Goal: Information Seeking & Learning: Learn about a topic

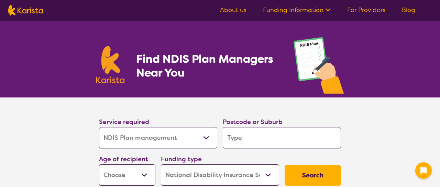
select select "NDIS Plan management"
select select "NDIS"
select select "NDIS Plan management"
select select "NDIS"
click at [327, 141] on input "search" at bounding box center [282, 137] width 118 height 21
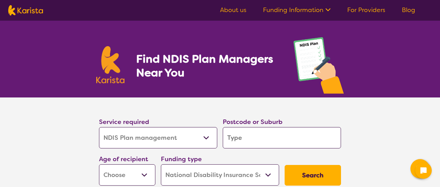
type input "3122"
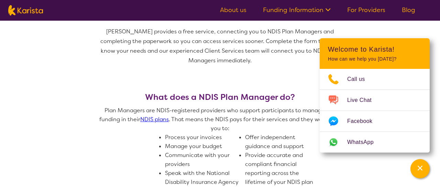
scroll to position [107, 0]
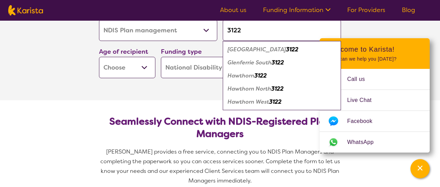
click at [271, 75] on div "Hawthorn 3122" at bounding box center [281, 75] width 111 height 13
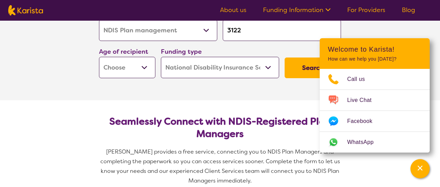
click at [297, 67] on button "Search" at bounding box center [313, 67] width 56 height 21
click at [144, 69] on select "Early Childhood - 0 to 9 Child - 10 to 11 Adolescent - 12 to 17 Adult - 18 to 6…" at bounding box center [127, 67] width 56 height 21
select select "AD"
click at [99, 57] on select "Early Childhood - 0 to 9 Child - 10 to 11 Adolescent - 12 to 17 Adult - 18 to 6…" at bounding box center [127, 67] width 56 height 21
select select "AD"
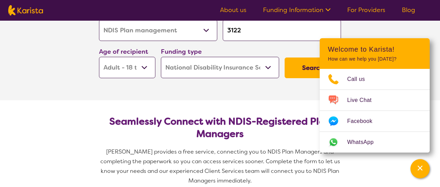
click at [305, 68] on button "Search" at bounding box center [313, 67] width 56 height 21
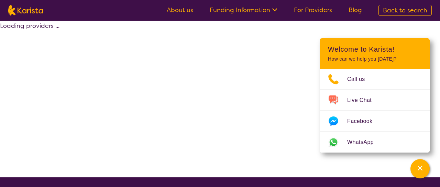
select select "by_score"
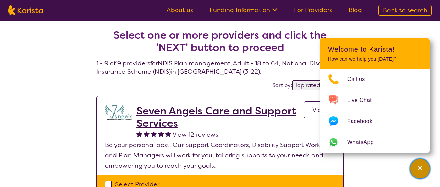
click at [419, 168] on icon "Channel Menu" at bounding box center [420, 167] width 7 height 7
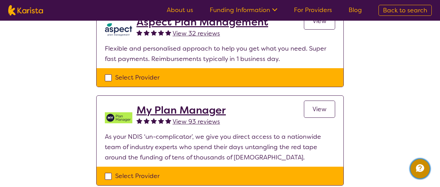
scroll to position [590, 0]
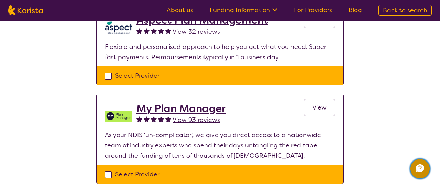
select select "NDIS Plan management"
select select "AD"
select select "NDIS"
select select "NDIS Plan management"
select select "AD"
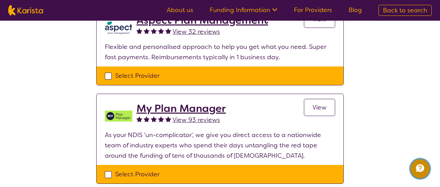
select select "NDIS"
